Goal: Information Seeking & Learning: Learn about a topic

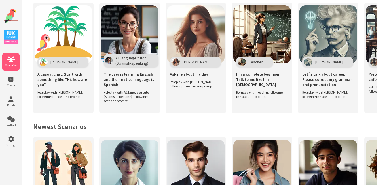
scroll to position [134, 0]
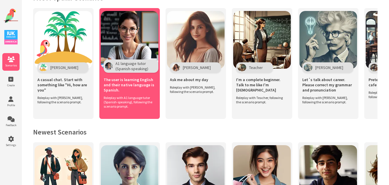
click at [132, 44] on img at bounding box center [130, 40] width 58 height 58
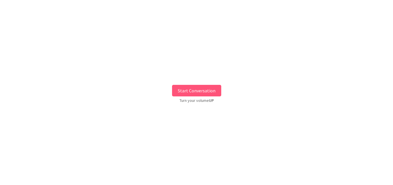
click at [188, 87] on button "Start Conversation" at bounding box center [196, 91] width 49 height 12
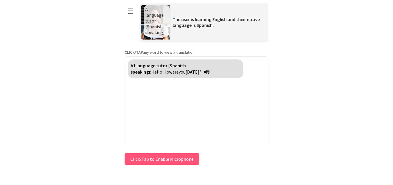
click at [158, 155] on button "Click/Tap to Enable Microphone" at bounding box center [162, 159] width 75 height 12
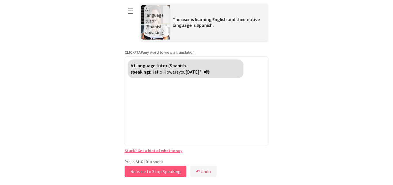
click at [138, 168] on button "Release to Stop Speaking" at bounding box center [156, 171] width 62 height 12
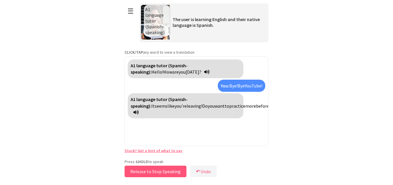
click at [138, 168] on button "Release to Stop Speaking" at bounding box center [156, 171] width 62 height 12
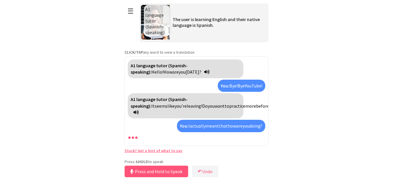
scroll to position [8, 0]
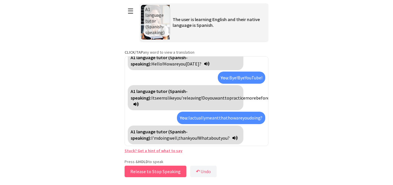
click at [149, 168] on button "Release to Stop Speaking" at bounding box center [156, 171] width 62 height 12
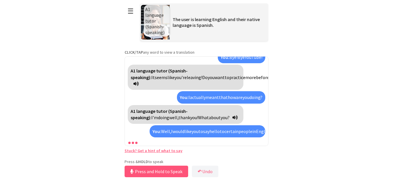
scroll to position [48, 0]
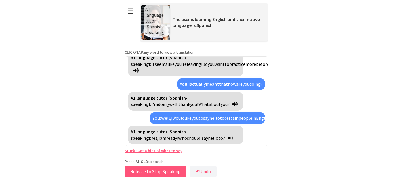
click at [134, 173] on button "Release to Stop Speaking" at bounding box center [156, 171] width 62 height 12
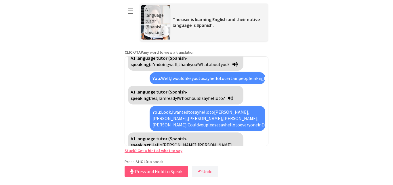
scroll to position [101, 0]
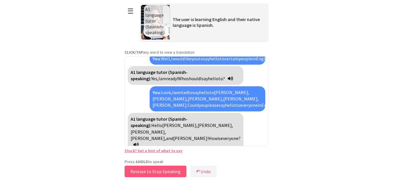
click at [141, 171] on button "Release to Stop Speaking" at bounding box center [156, 171] width 62 height 12
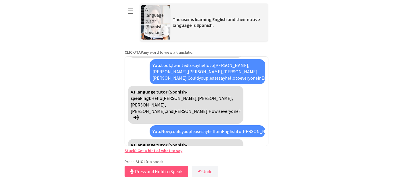
scroll to position [141, 0]
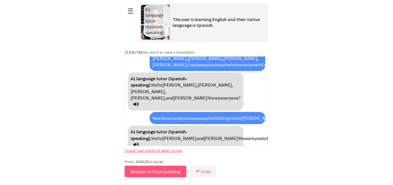
click at [141, 171] on button "Release to Stop Speaking" at bounding box center [156, 171] width 62 height 12
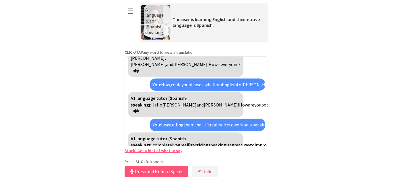
scroll to position [201, 0]
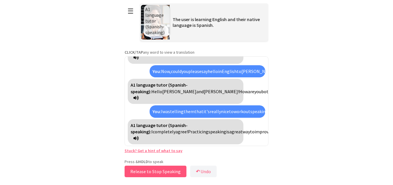
click at [141, 171] on button "Release to Stop Speaking" at bounding box center [156, 171] width 62 height 12
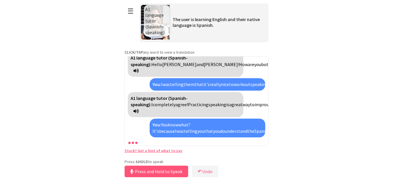
scroll to position [254, 0]
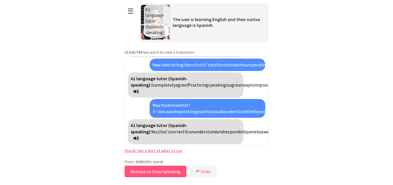
click at [141, 171] on button "Release to Stop Speaking" at bounding box center [156, 171] width 62 height 12
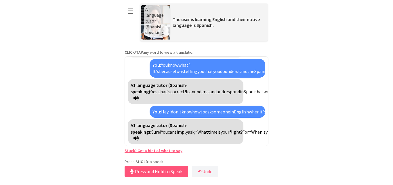
scroll to position [307, 0]
click at [141, 171] on button "Release to Stop Speaking" at bounding box center [156, 171] width 62 height 12
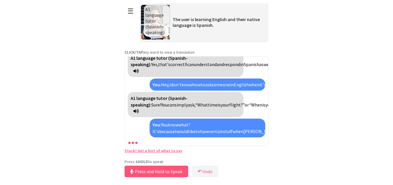
scroll to position [373, 0]
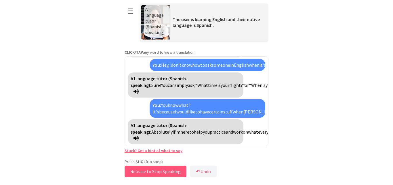
click at [141, 171] on button "Release to Stop Speaking" at bounding box center [156, 171] width 62 height 12
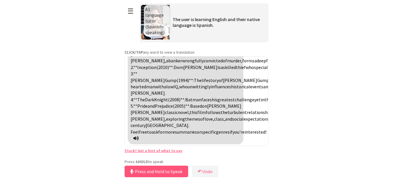
scroll to position [488, 0]
click at [157, 175] on button "Release to Stop Speaking" at bounding box center [156, 171] width 62 height 12
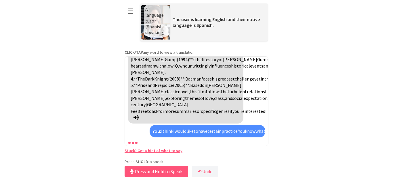
scroll to position [795, 0]
